Goal: Transaction & Acquisition: Download file/media

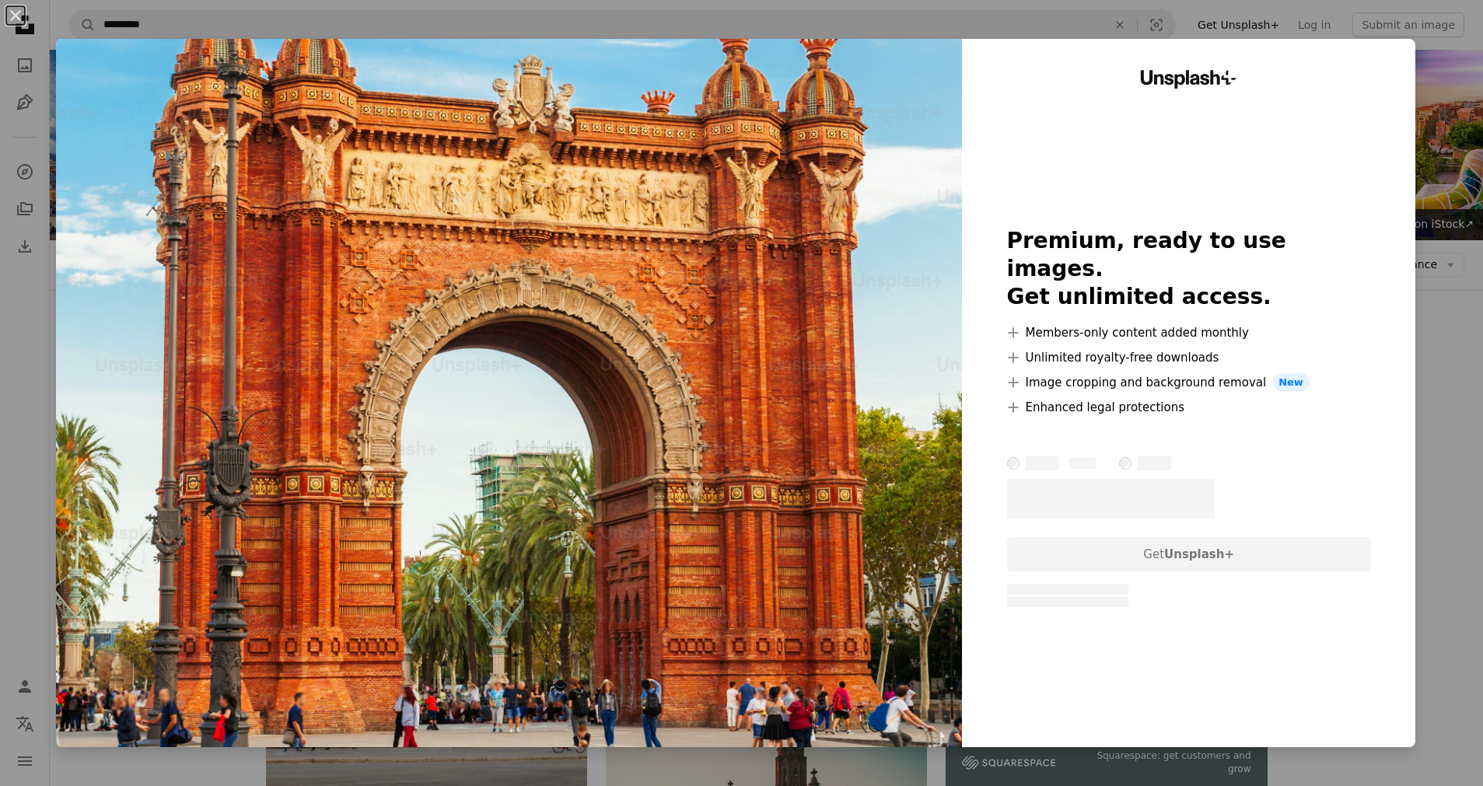
scroll to position [81, 0]
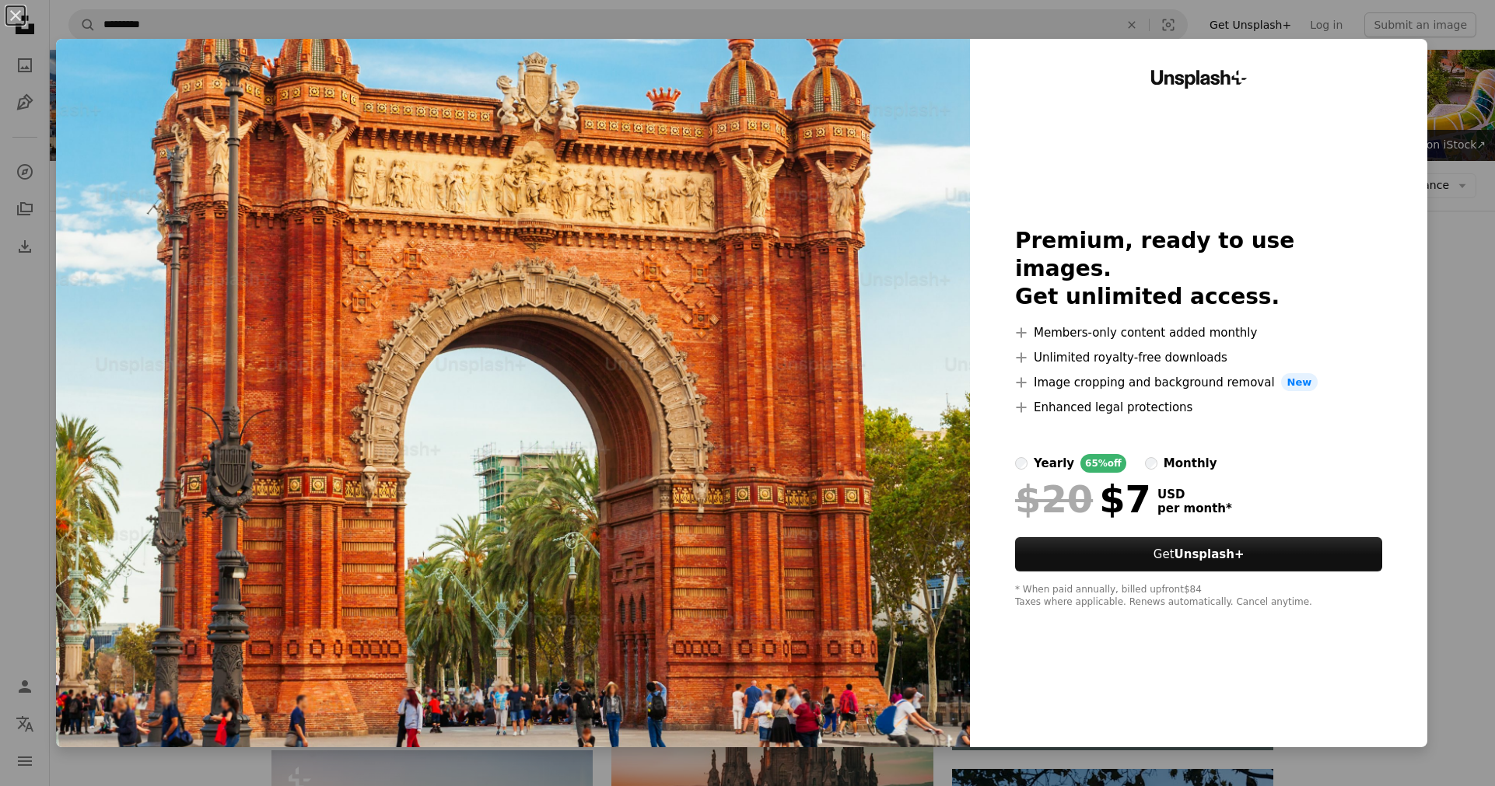
click at [19, 17] on button "An X shape" at bounding box center [15, 15] width 19 height 19
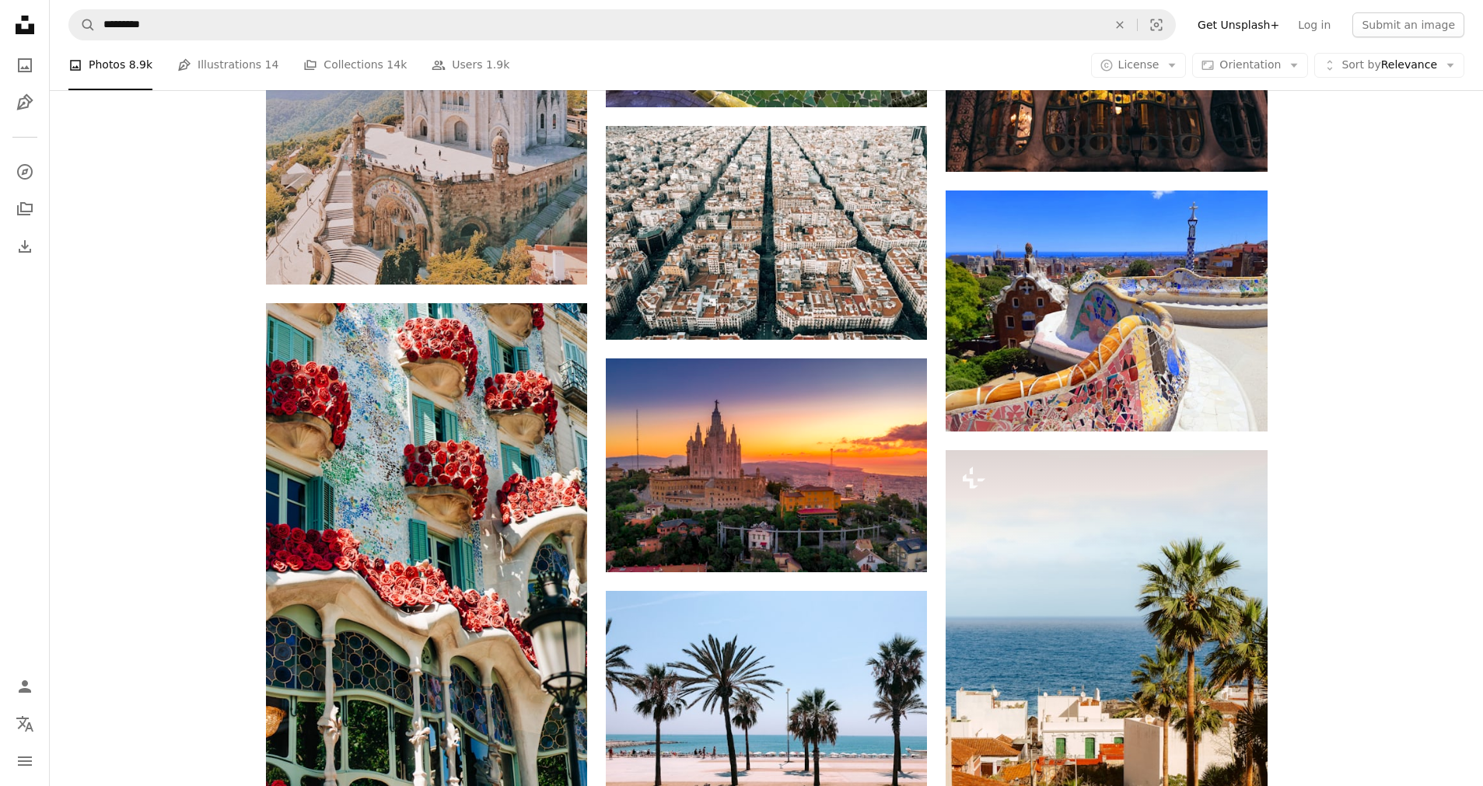
scroll to position [1360, 0]
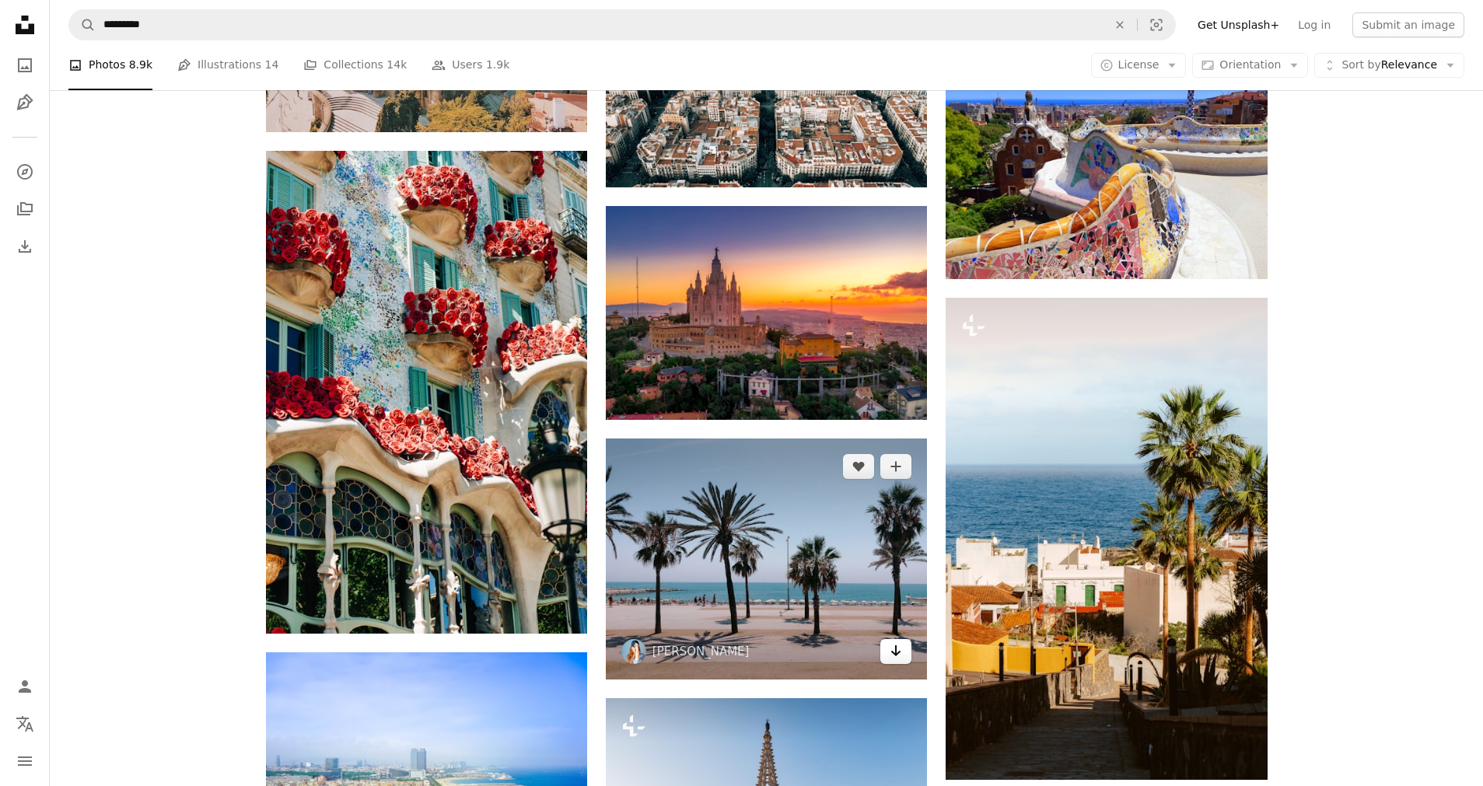
click at [891, 653] on icon "Arrow pointing down" at bounding box center [896, 651] width 12 height 19
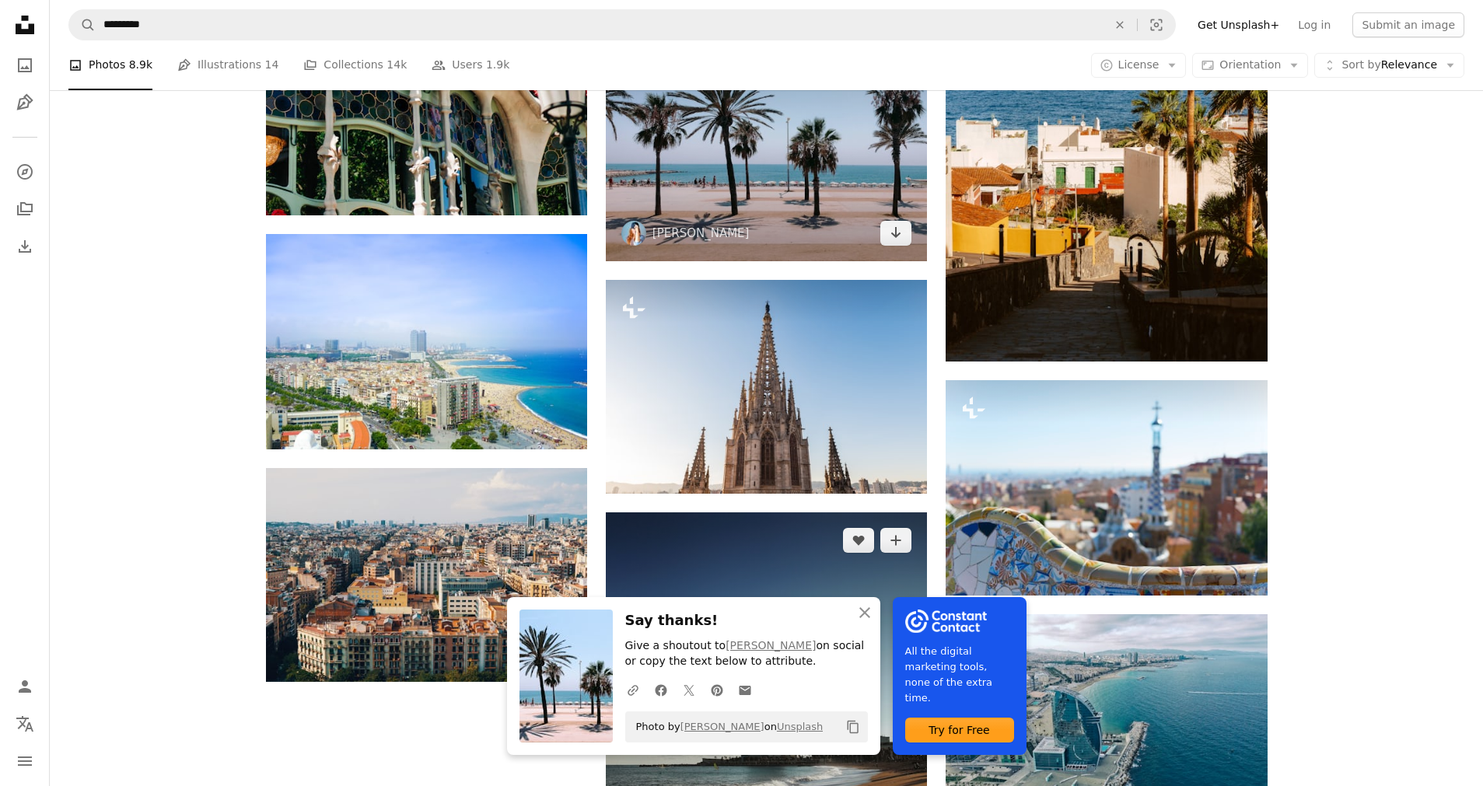
scroll to position [1863, 0]
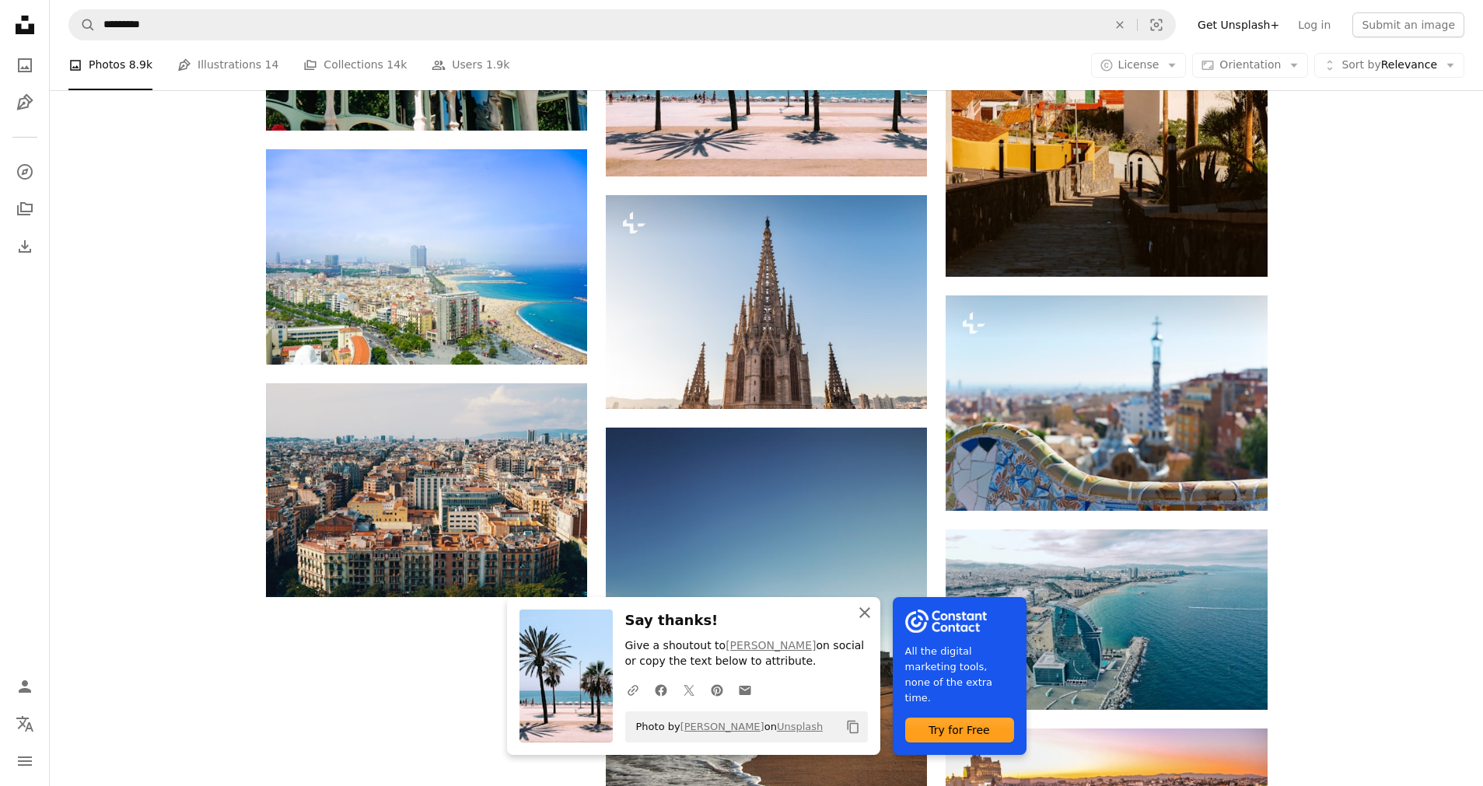
click at [864, 608] on icon "An X shape" at bounding box center [865, 613] width 19 height 19
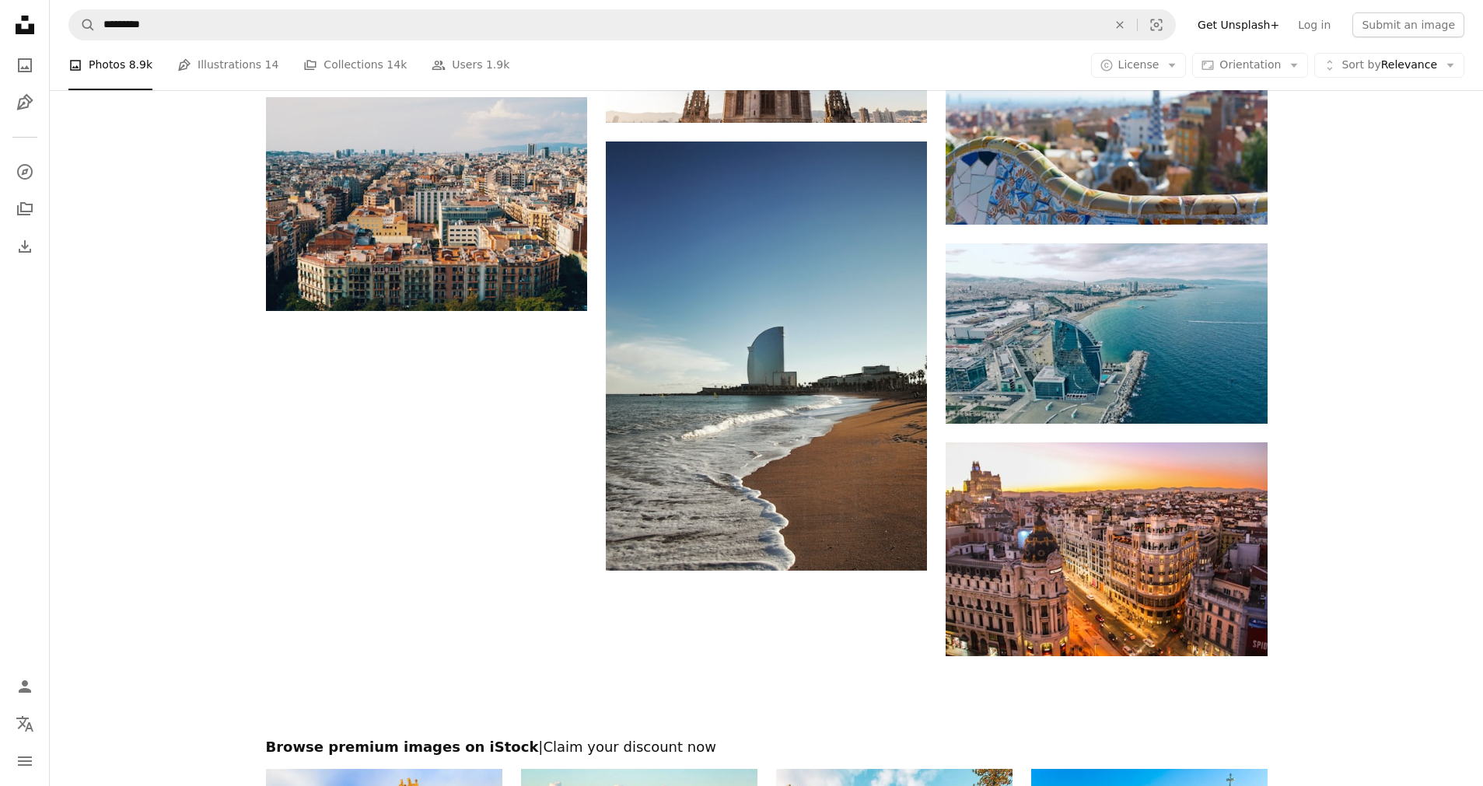
scroll to position [2011, 0]
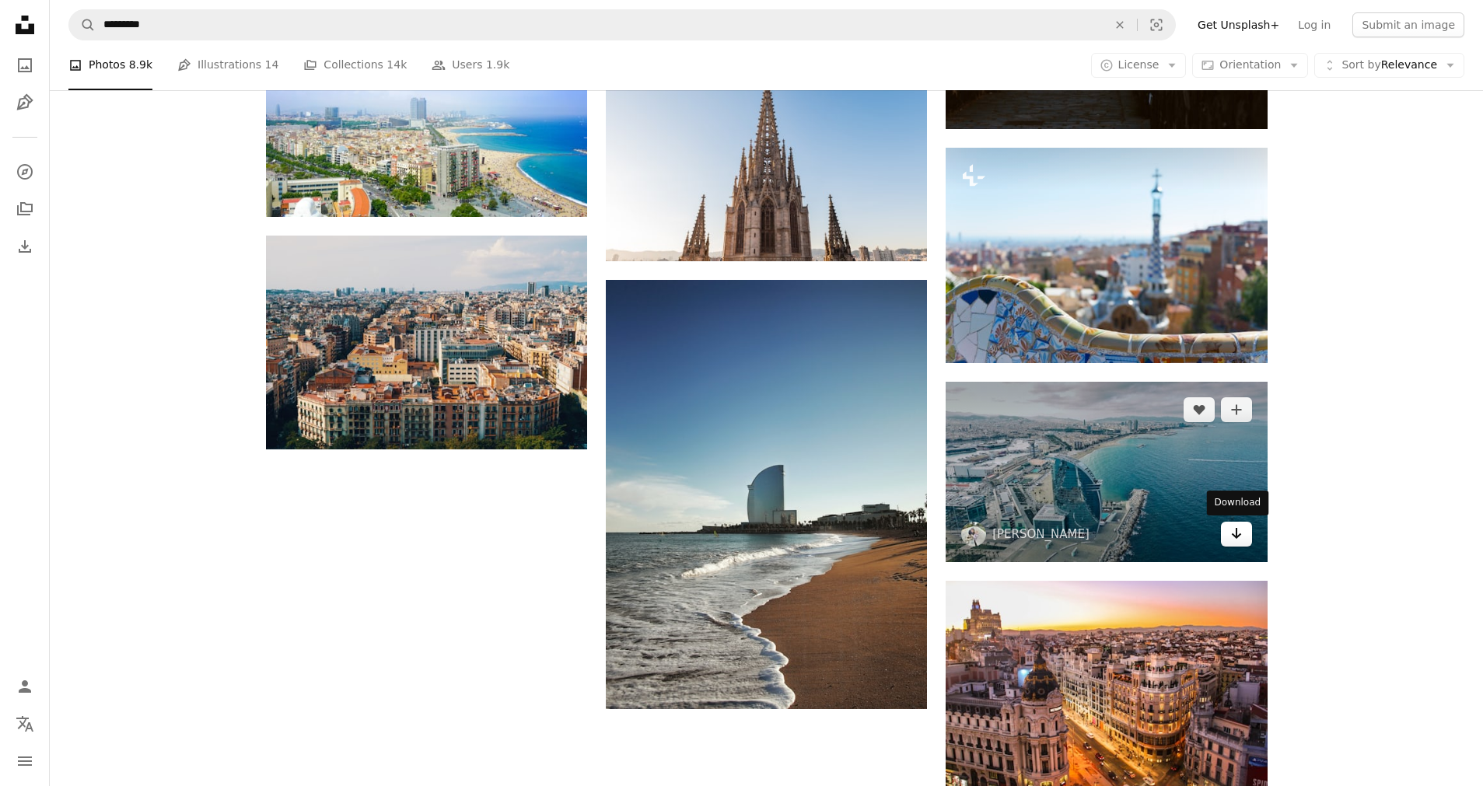
click at [1245, 540] on link "Arrow pointing down" at bounding box center [1236, 534] width 31 height 25
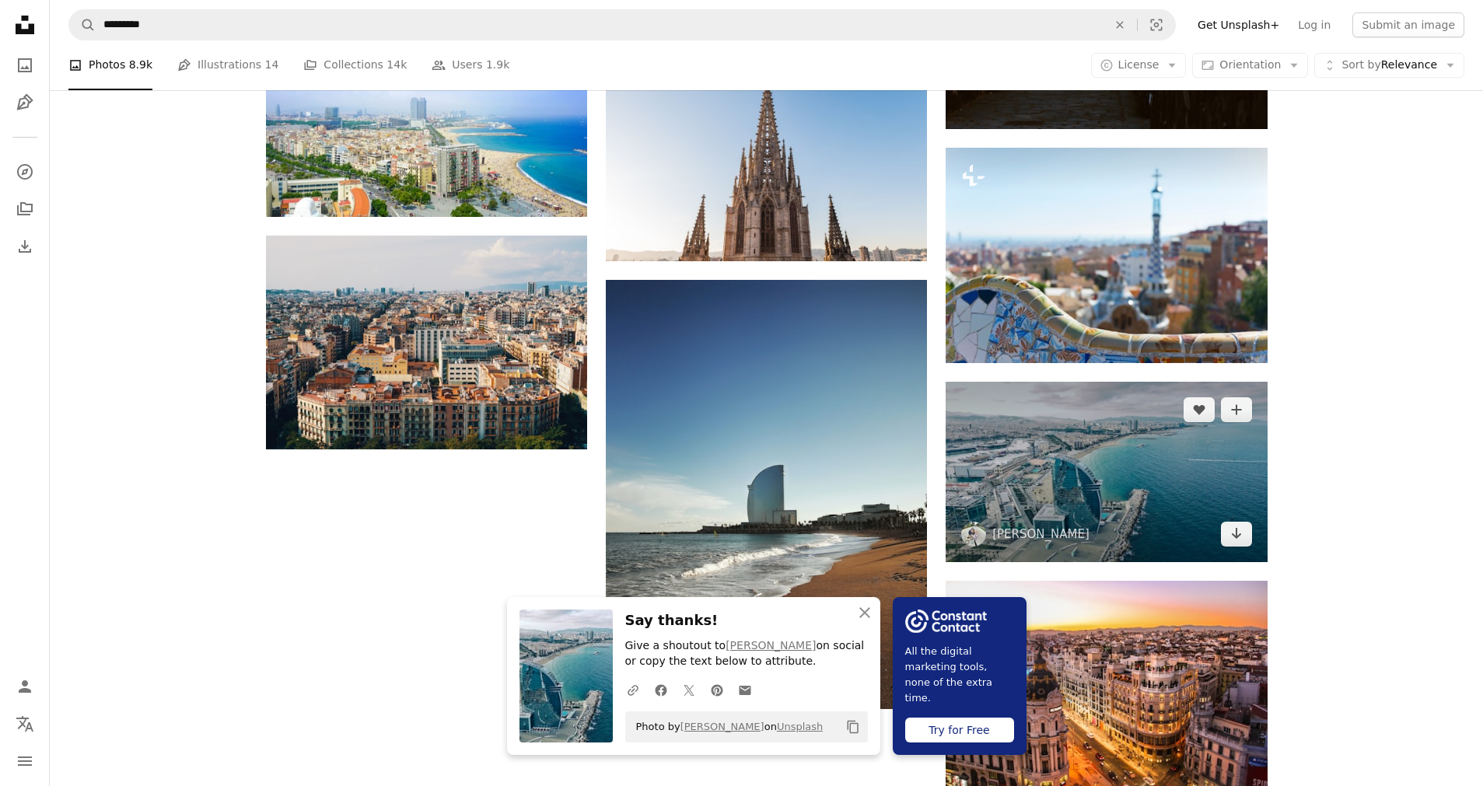
scroll to position [2758, 0]
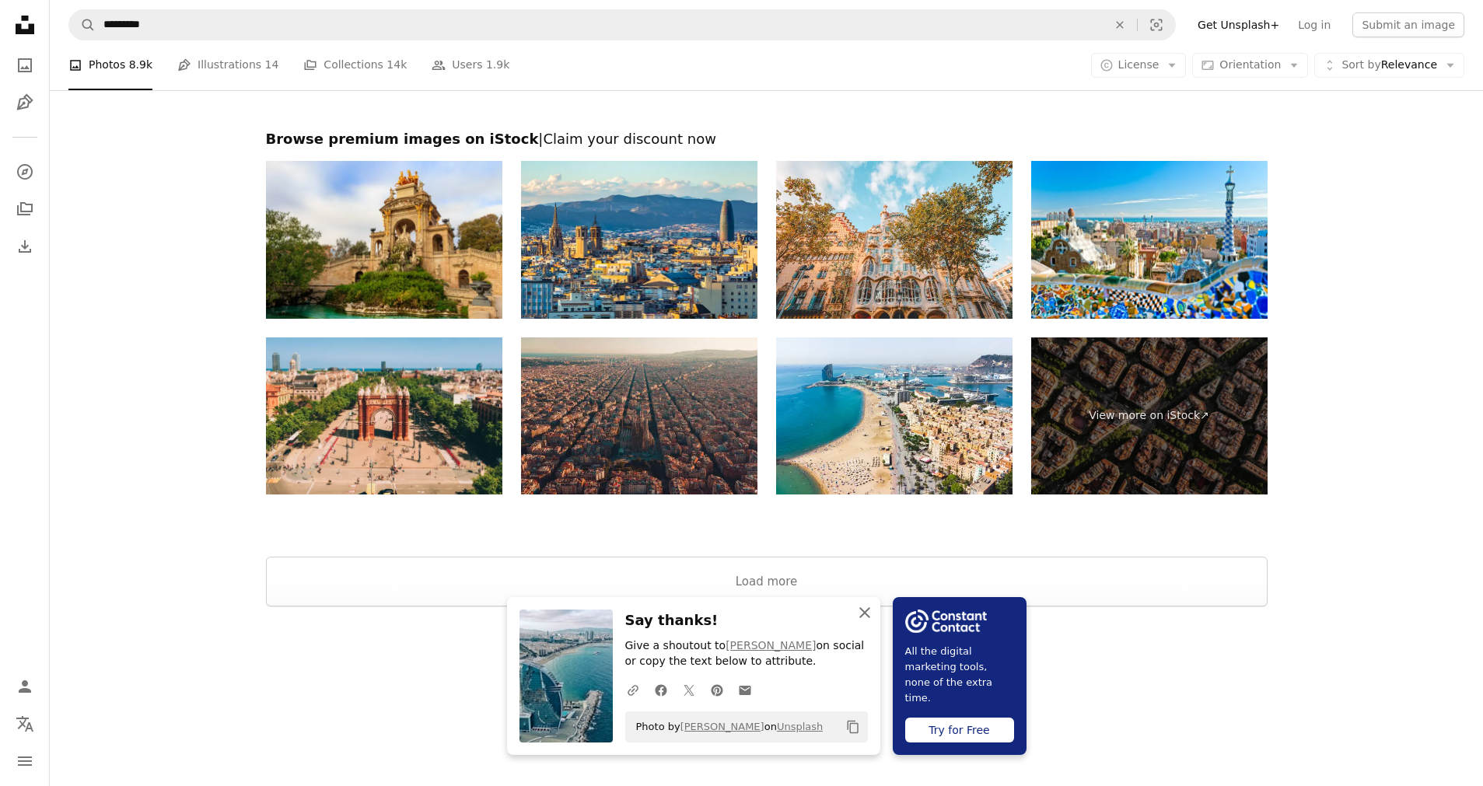
click at [870, 619] on icon "An X shape" at bounding box center [865, 613] width 19 height 19
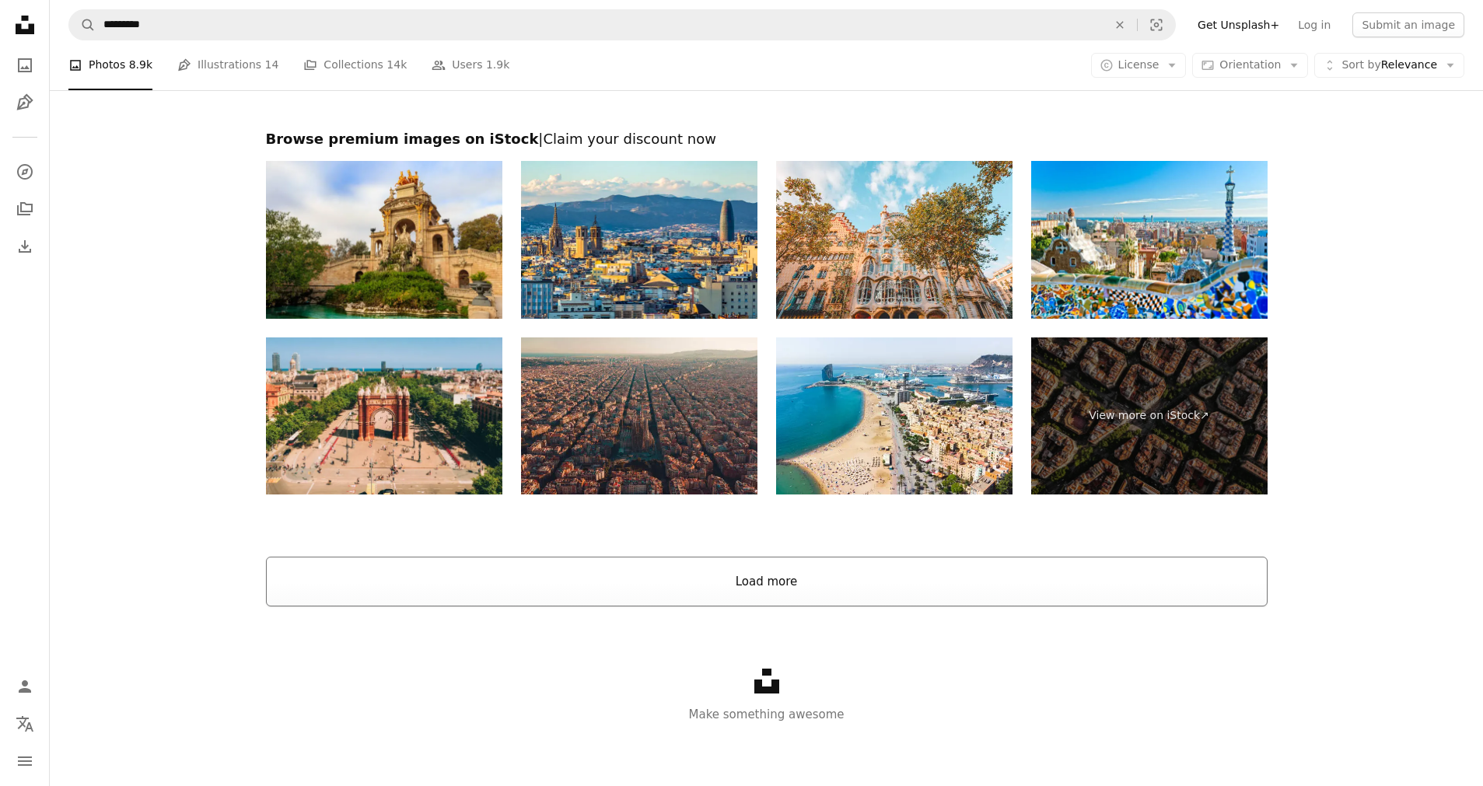
click at [935, 587] on button "Load more" at bounding box center [767, 582] width 1002 height 50
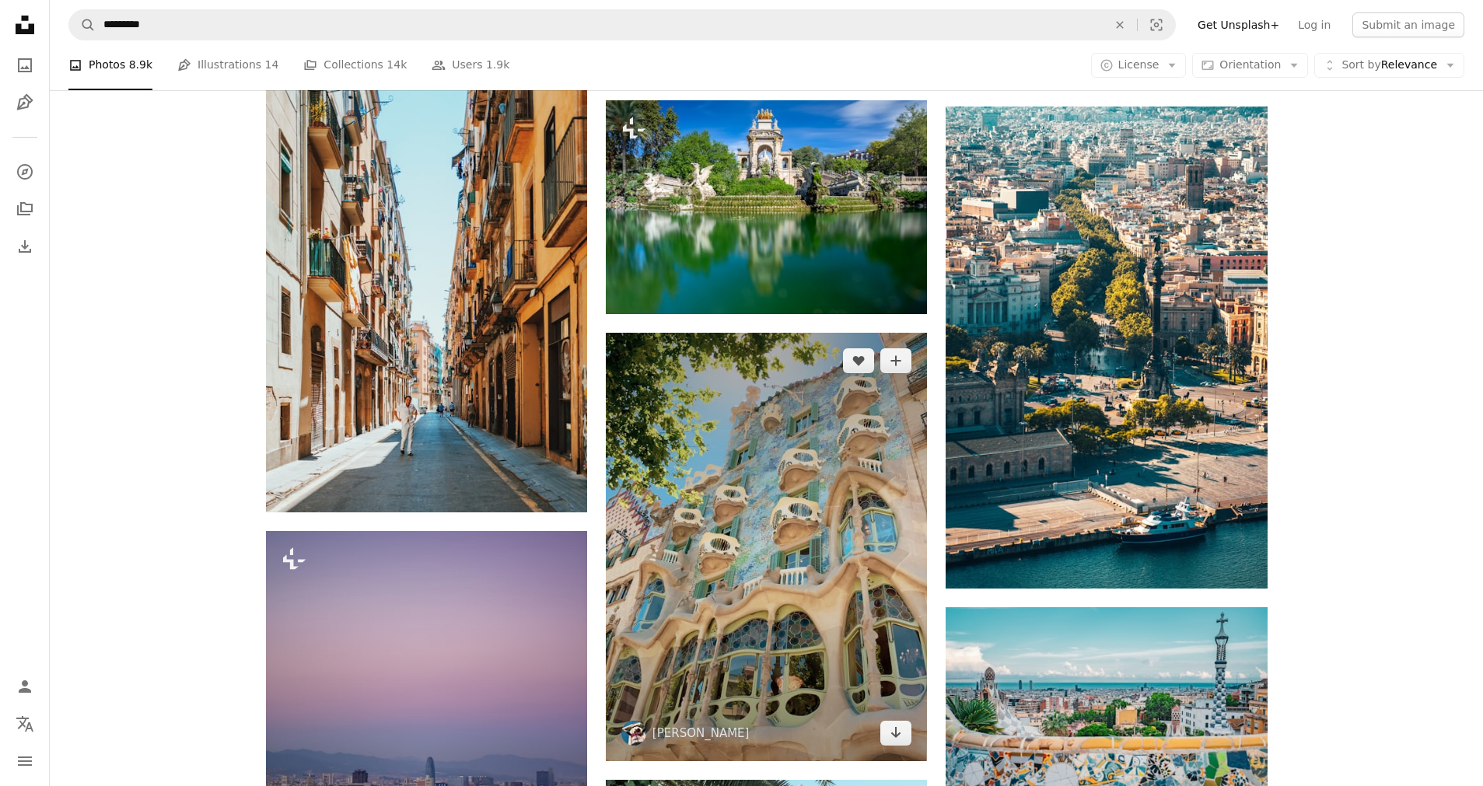
scroll to position [3392, 0]
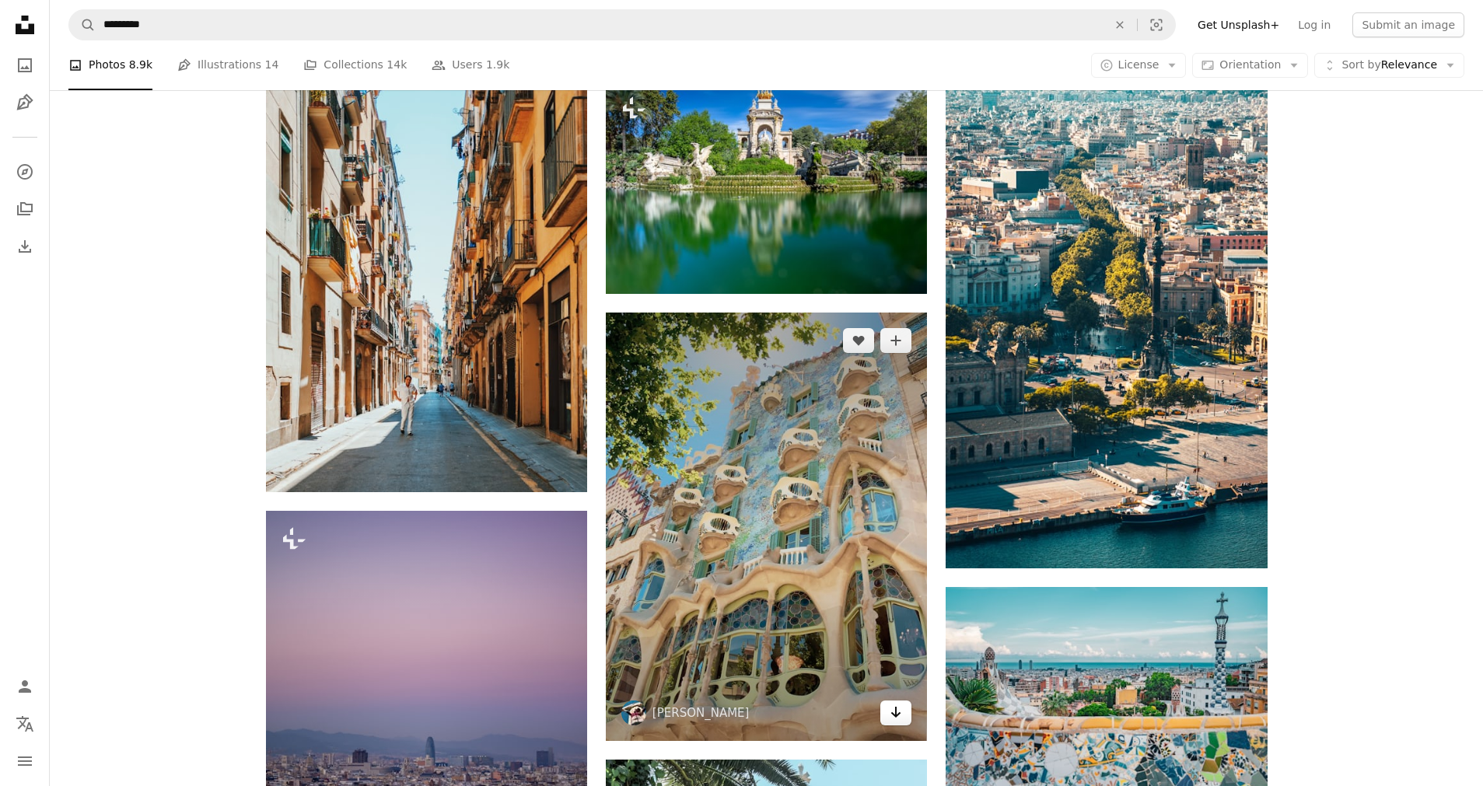
click at [899, 712] on icon "Arrow pointing down" at bounding box center [896, 712] width 12 height 19
